Goal: Transaction & Acquisition: Purchase product/service

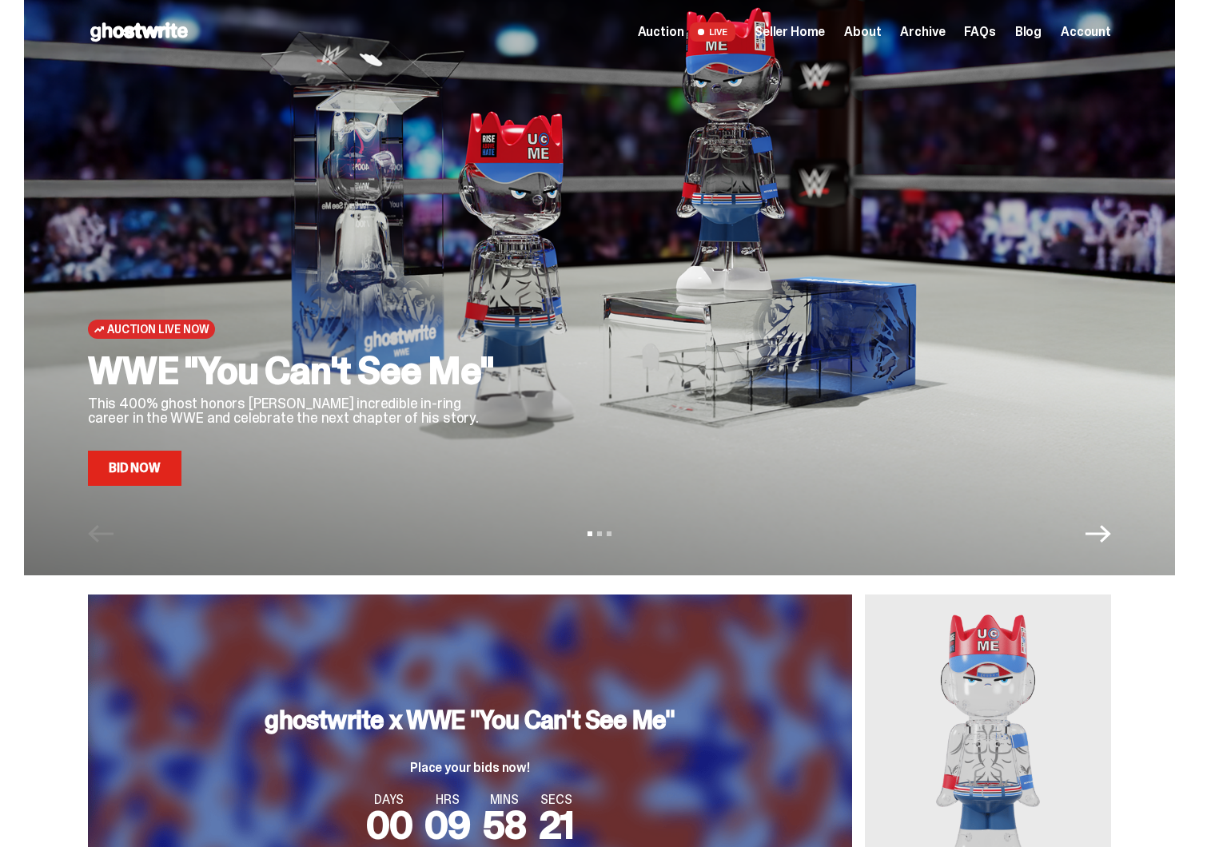
click at [817, 31] on span "Seller Home" at bounding box center [789, 32] width 70 height 13
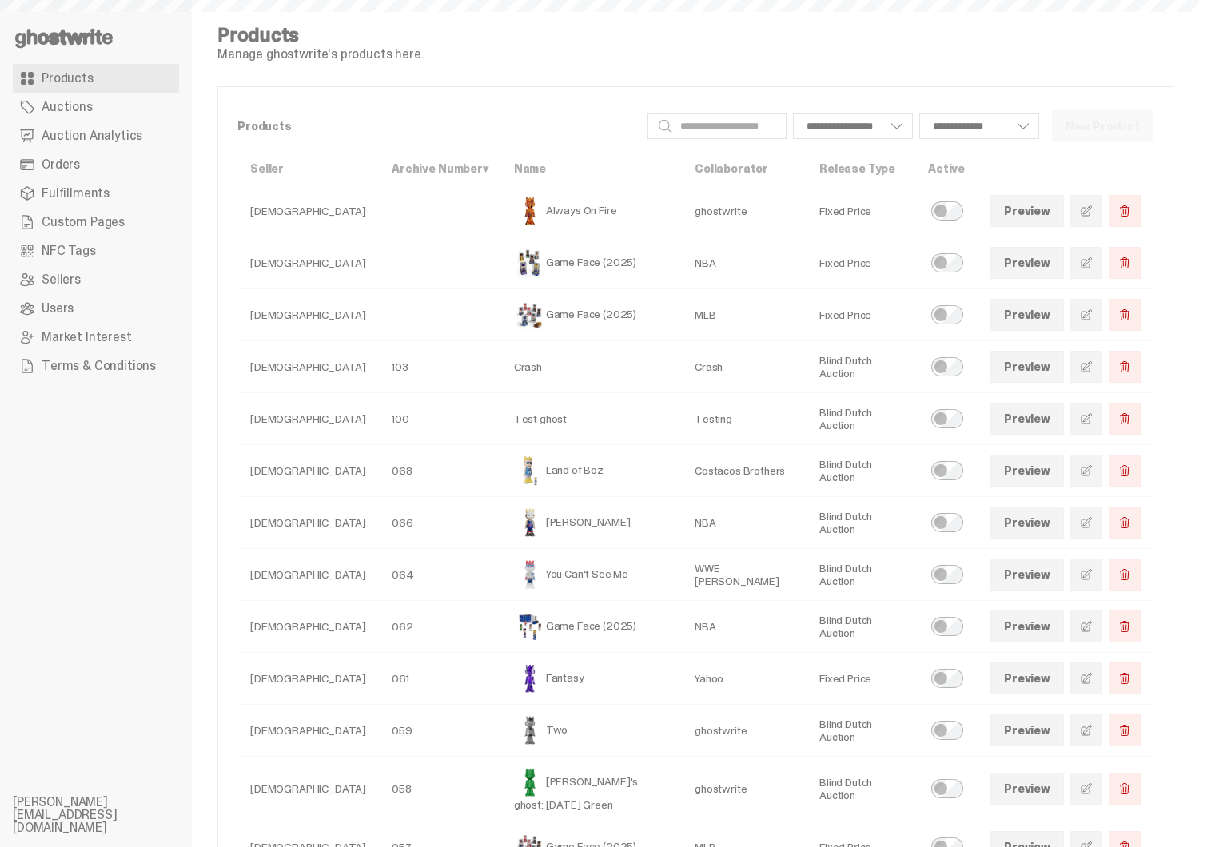
select select
click at [116, 129] on span "Auction Analytics" at bounding box center [92, 135] width 101 height 13
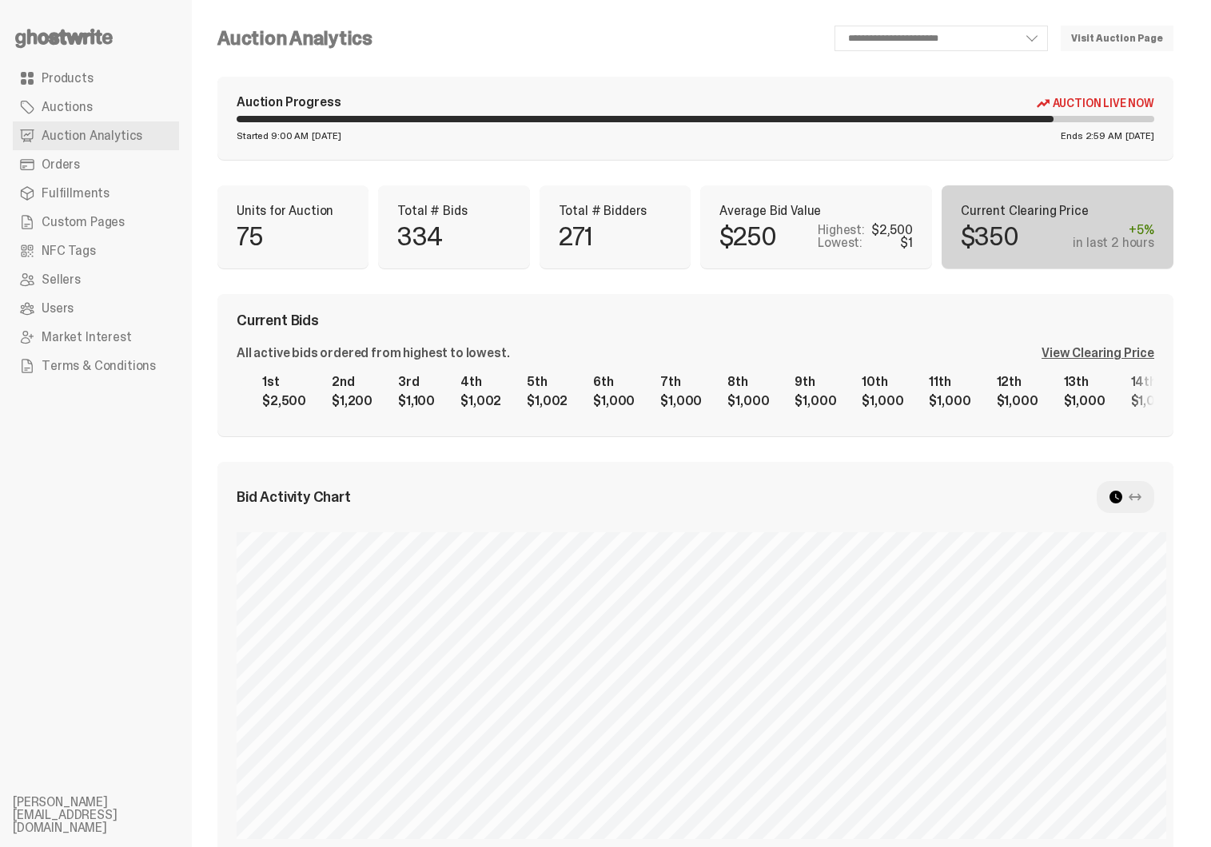
click at [83, 82] on span "Products" at bounding box center [68, 78] width 52 height 13
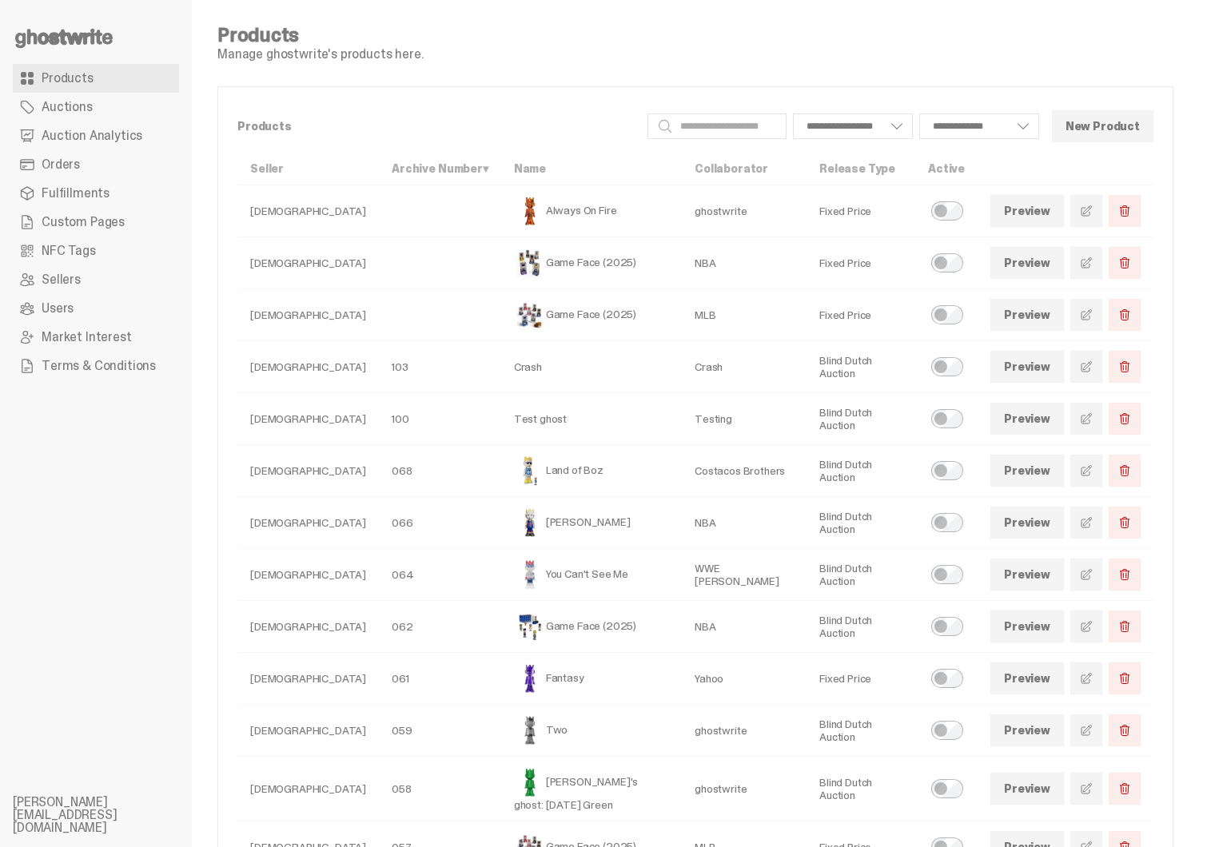
click at [78, 19] on ul "Products Auctions Auction Analytics Orders Fulfillments Custom Pages NFC Tags S…" at bounding box center [96, 423] width 192 height 847
click at [78, 29] on icon at bounding box center [64, 39] width 102 height 26
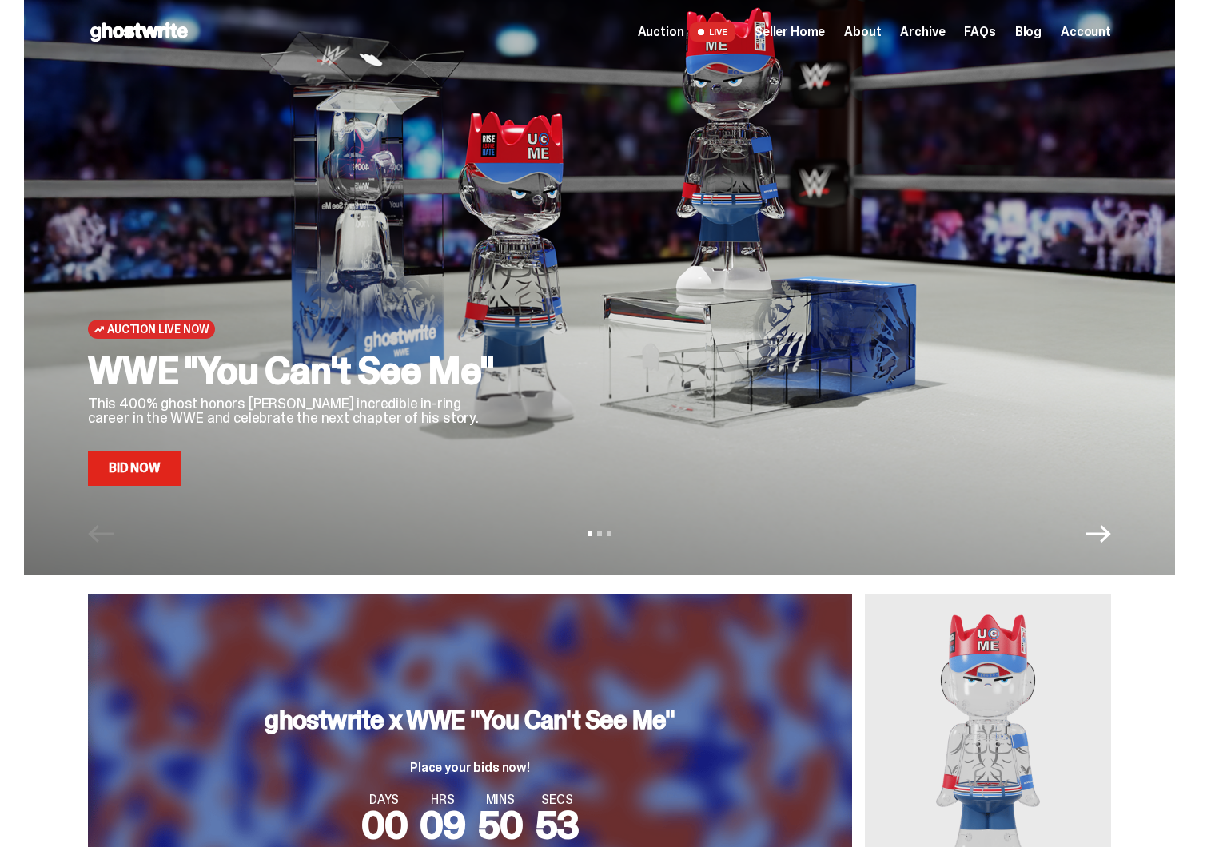
click at [521, 215] on div "Auction Live Now WWE "You Can't See Me" This 400% ghost honors John Cena's incr…" at bounding box center [599, 268] width 1023 height 436
click at [158, 471] on link "Bid Now" at bounding box center [134, 468] width 93 height 35
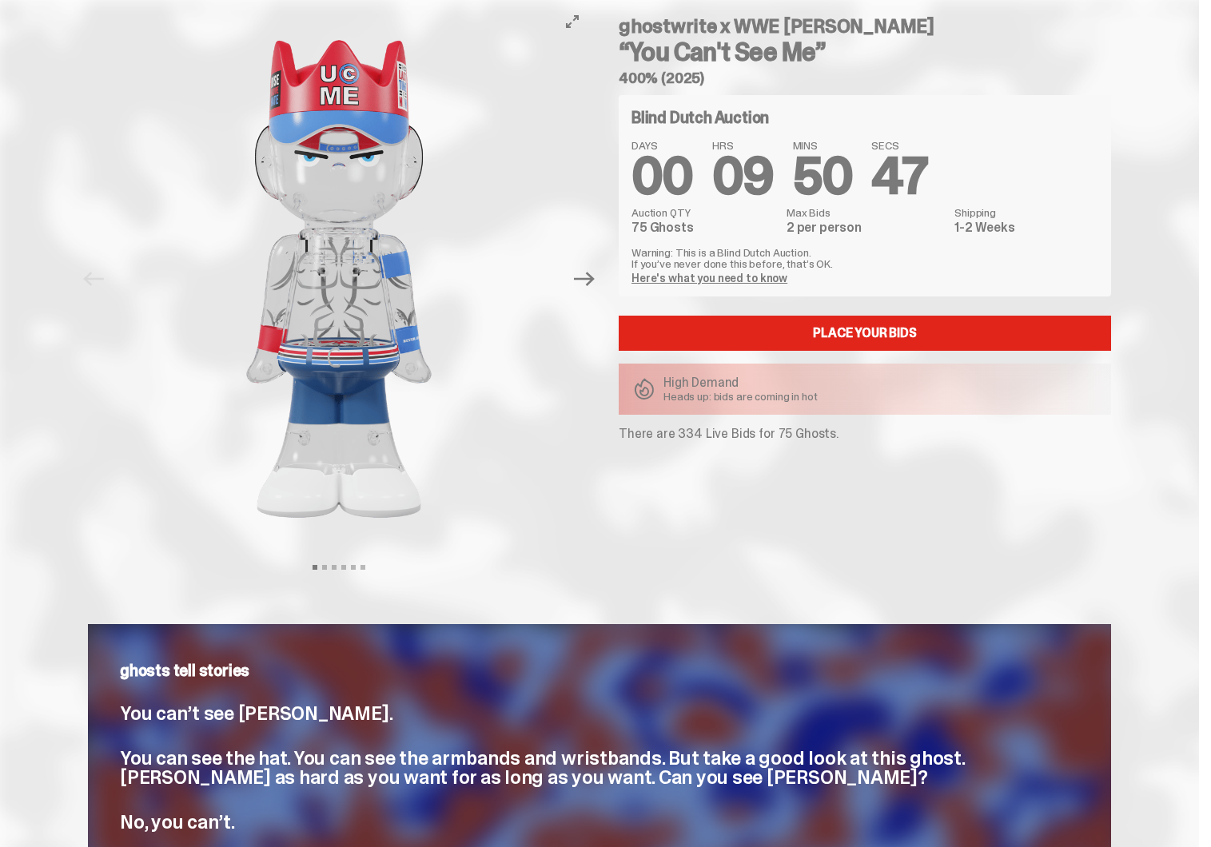
scroll to position [63, 0]
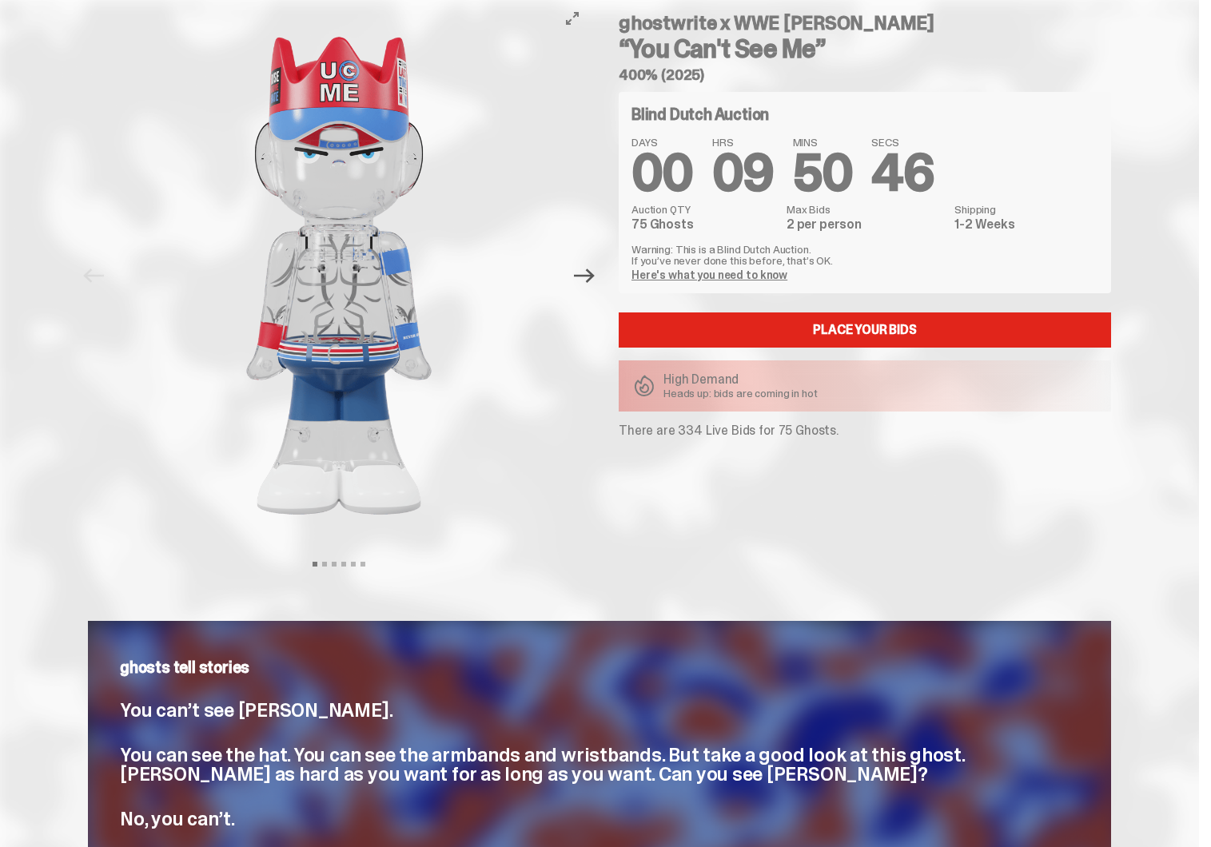
click at [589, 281] on icon "Next" at bounding box center [584, 275] width 21 height 21
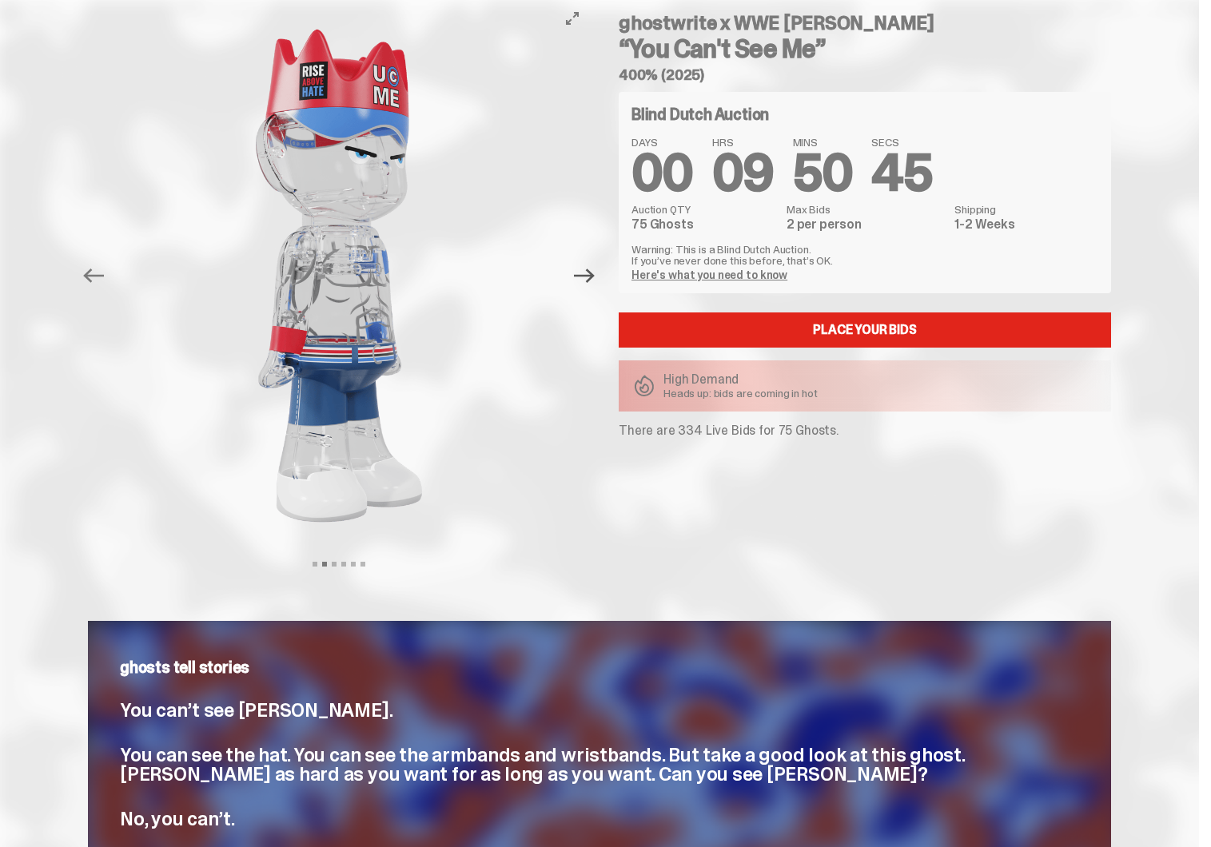
click at [589, 281] on icon "Next" at bounding box center [584, 275] width 21 height 21
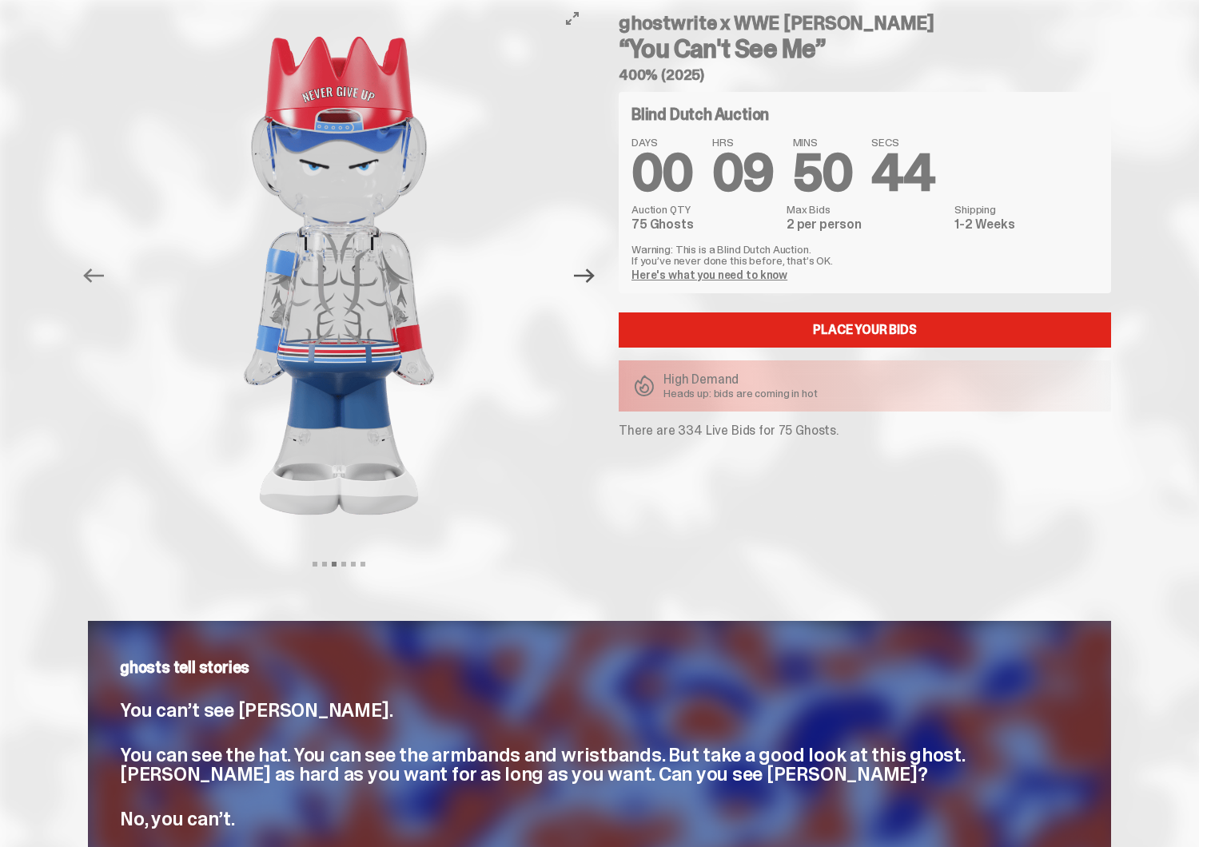
click at [589, 281] on icon "Next" at bounding box center [584, 275] width 21 height 21
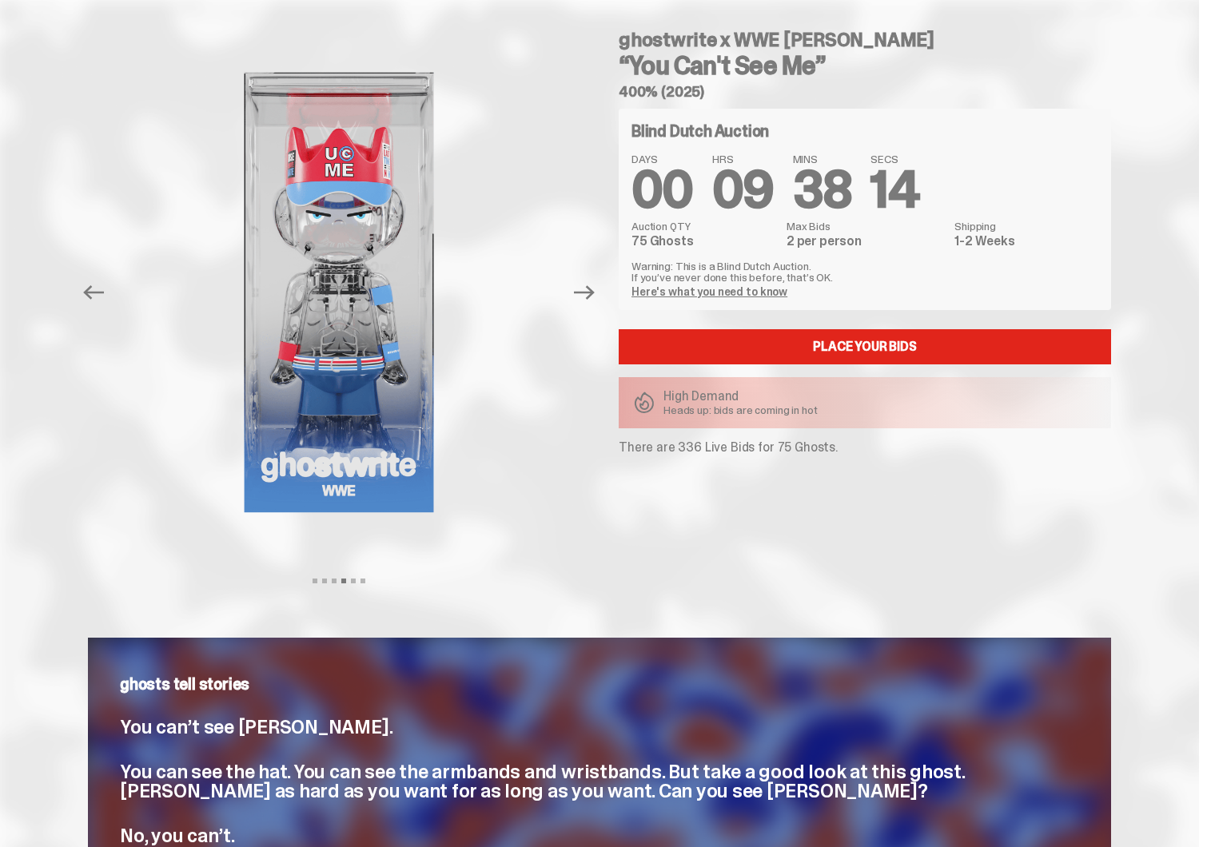
scroll to position [0, 0]
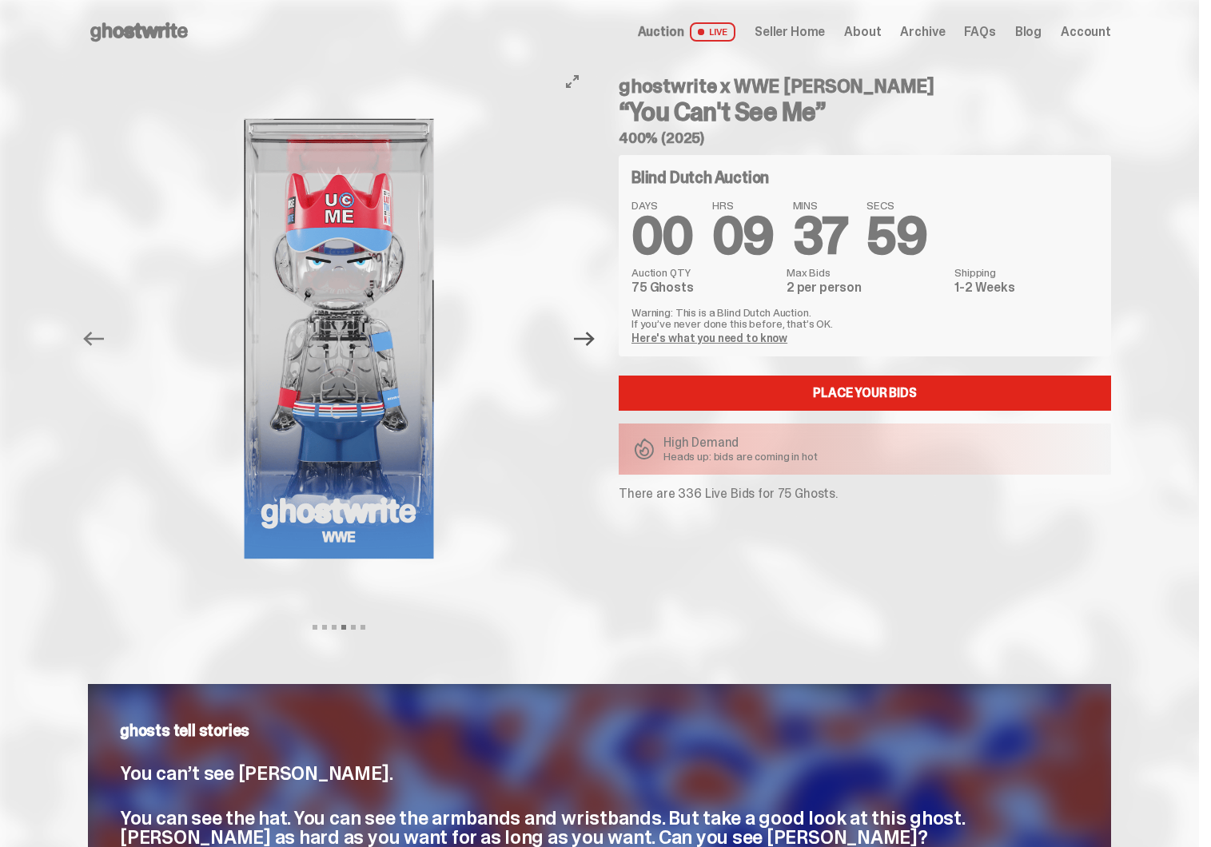
click at [594, 338] on icon "Next" at bounding box center [584, 339] width 21 height 14
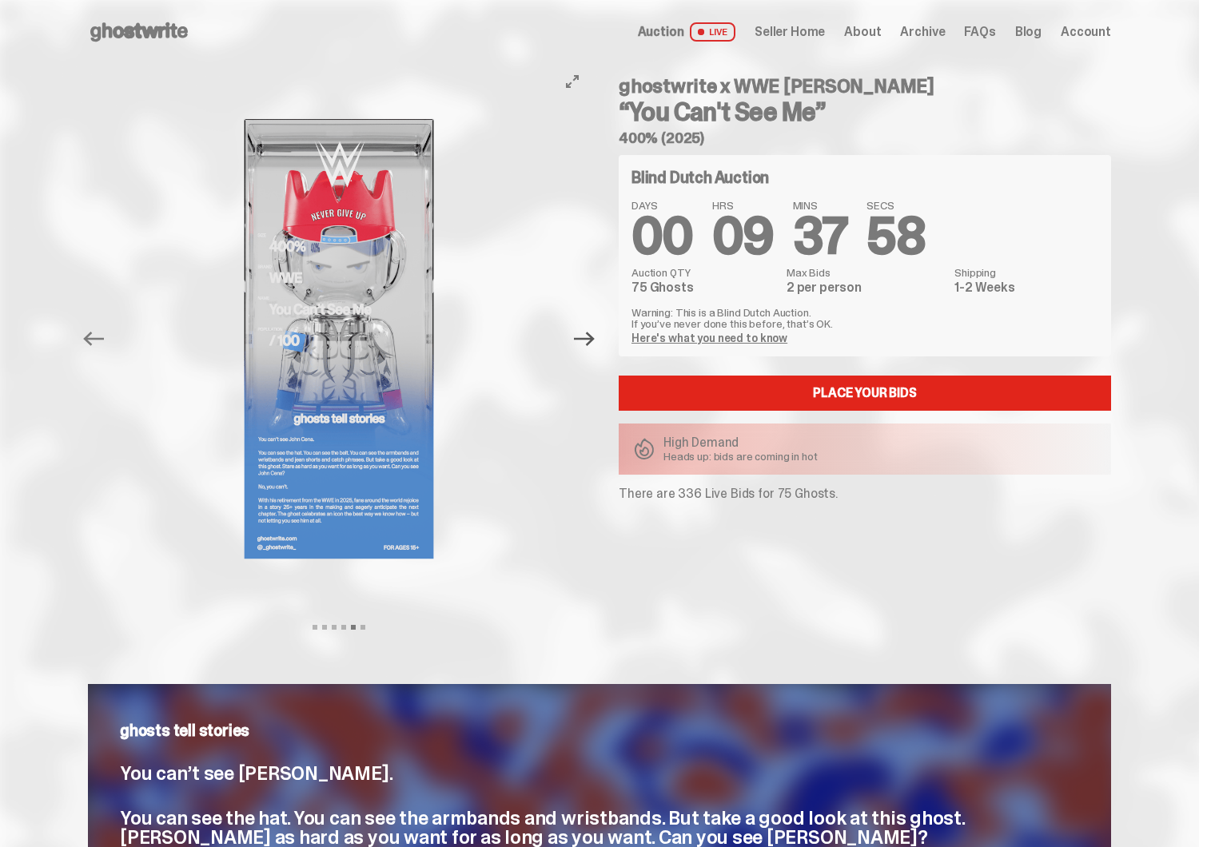
click at [594, 338] on icon "Next" at bounding box center [584, 339] width 21 height 14
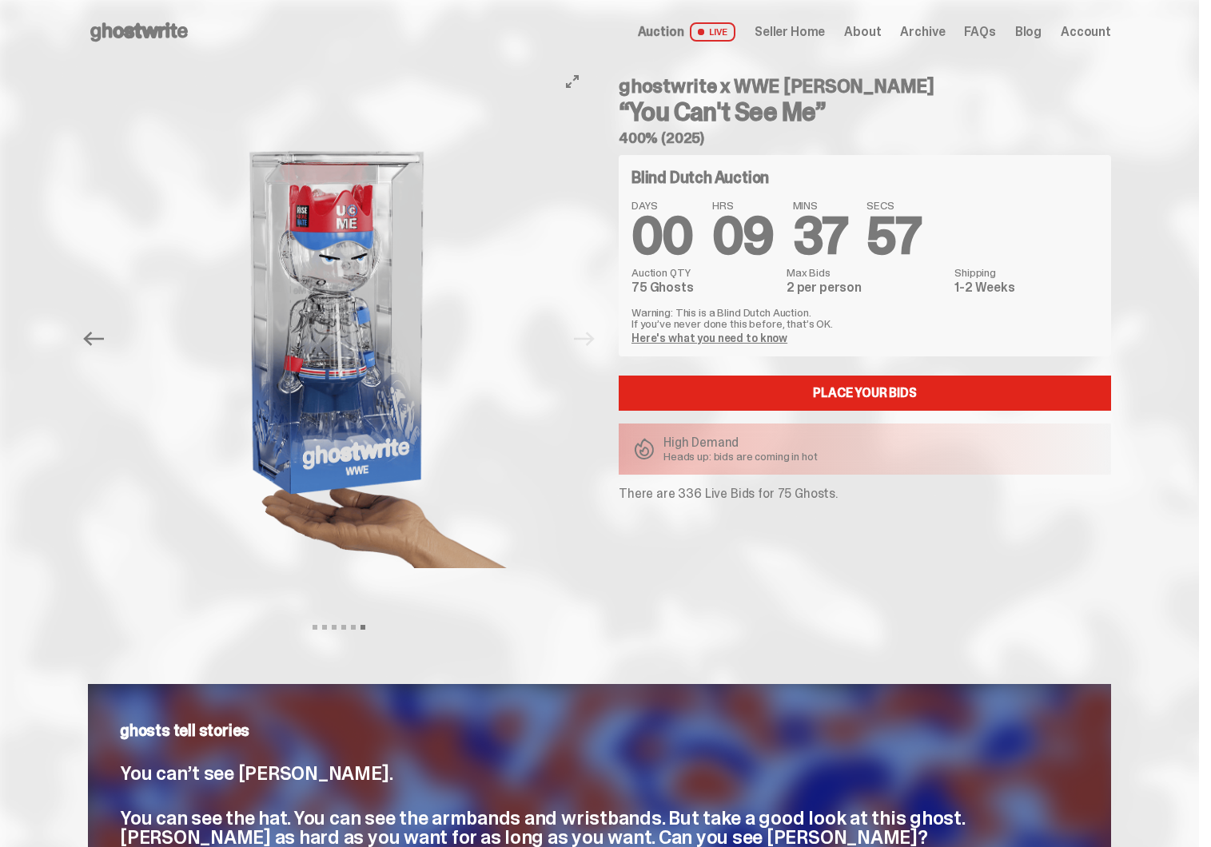
click at [596, 338] on div "Previous Next View slide 1 View slide 2 View slide 3 View slide 4 View slide 5 …" at bounding box center [343, 339] width 511 height 550
